Goal: Go to known website: Access a specific website the user already knows

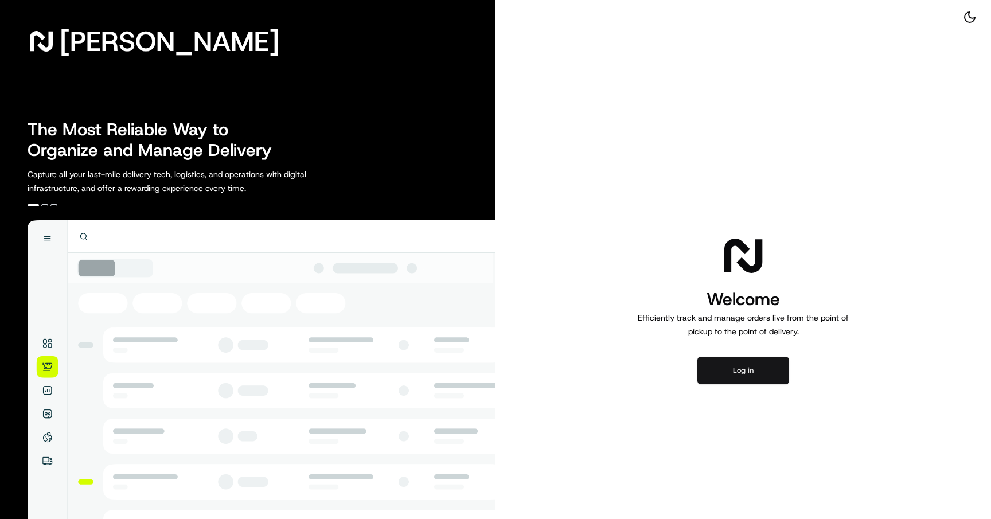
click at [734, 358] on button "Log in" at bounding box center [743, 371] width 92 height 28
